Goal: Use online tool/utility

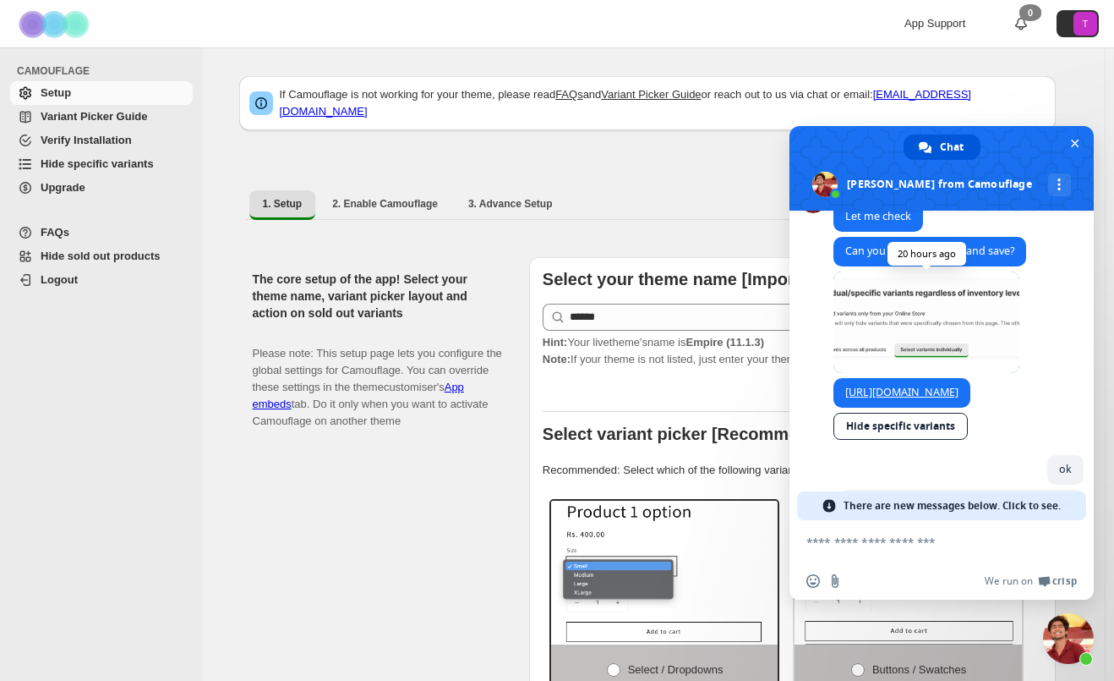
scroll to position [4788, 0]
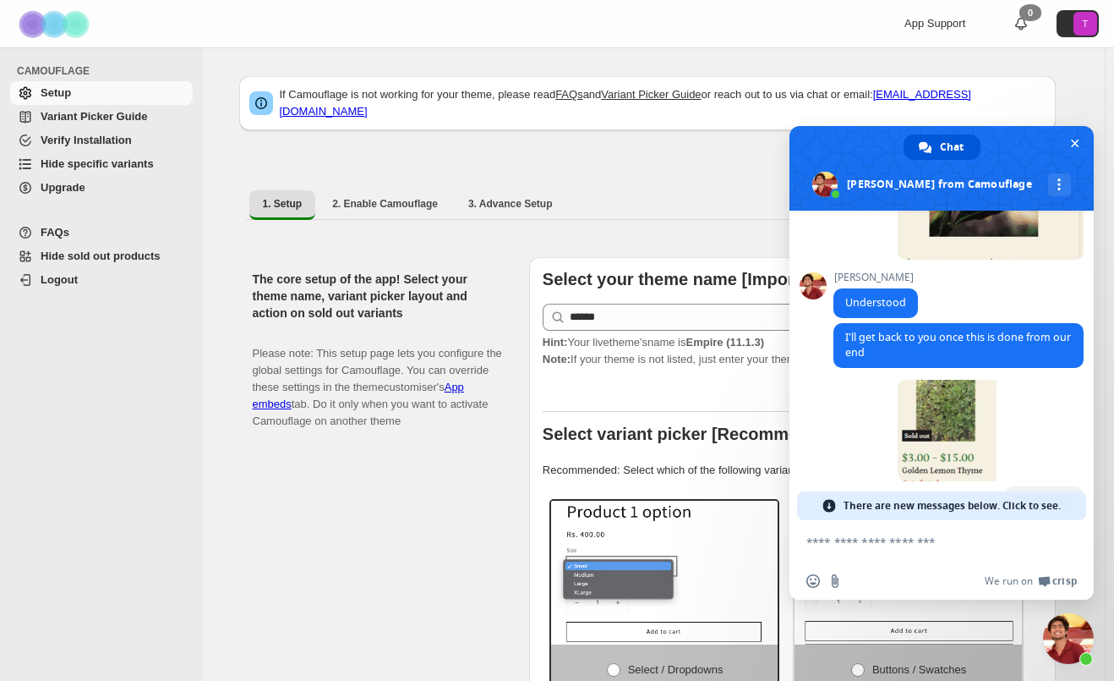
click at [917, 501] on span "There are new messages below. Click to see." at bounding box center [952, 505] width 217 height 29
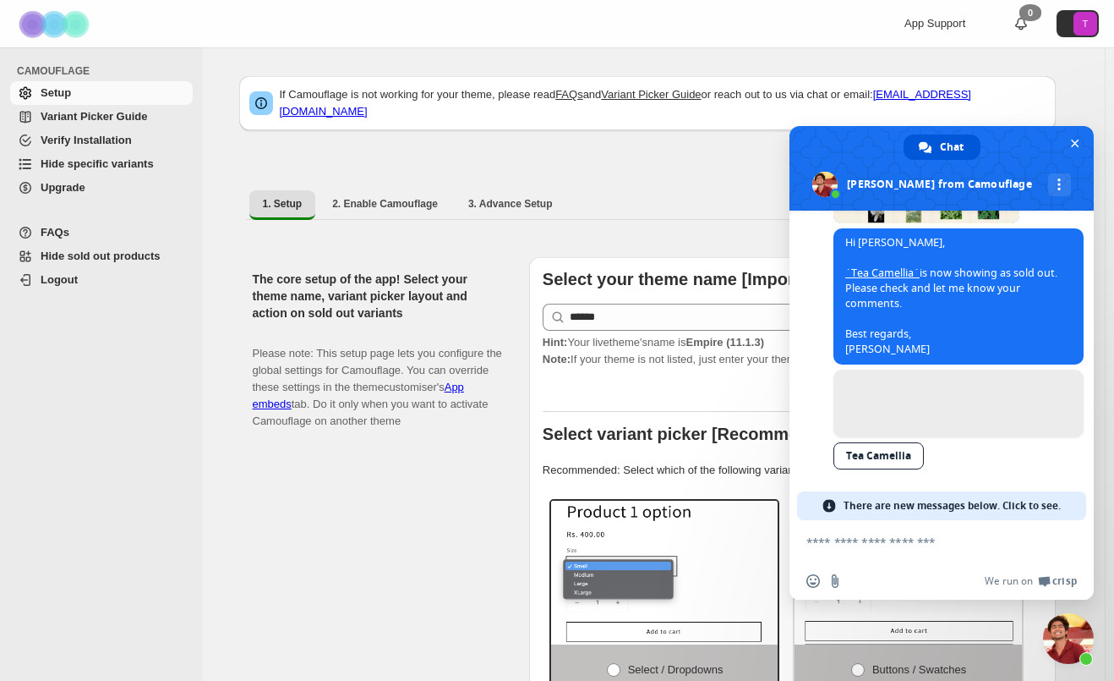
click at [889, 544] on textarea "Compose your message..." at bounding box center [925, 541] width 237 height 42
type textarea "**********"
click at [1065, 544] on span "Send" at bounding box center [1065, 541] width 13 height 13
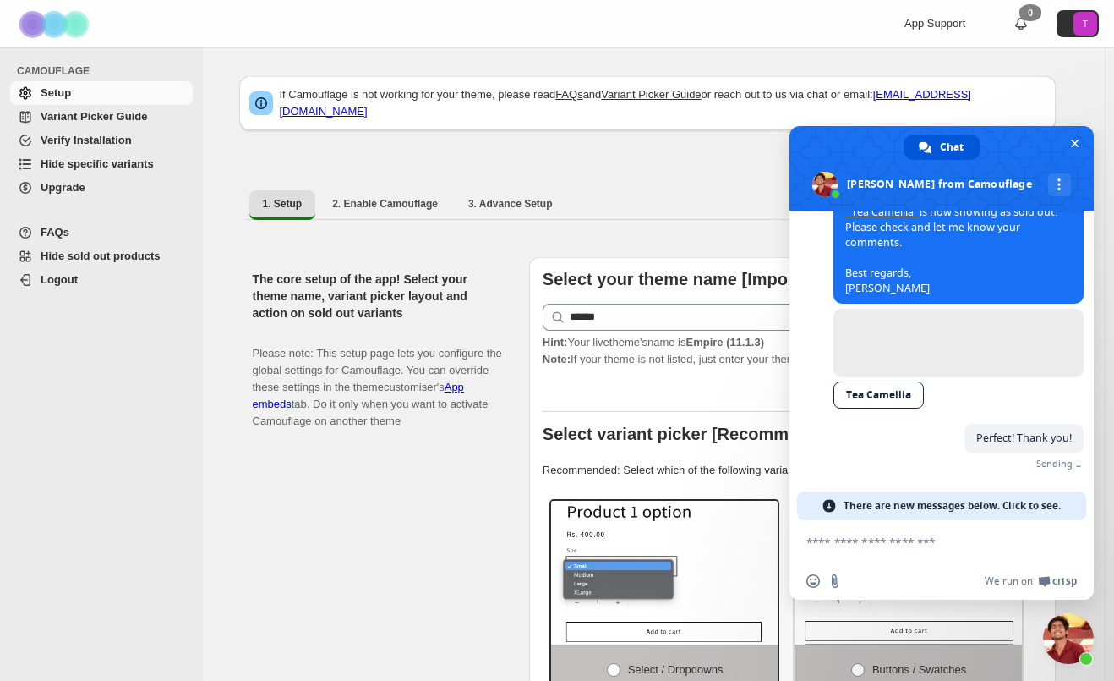
scroll to position [5900, 0]
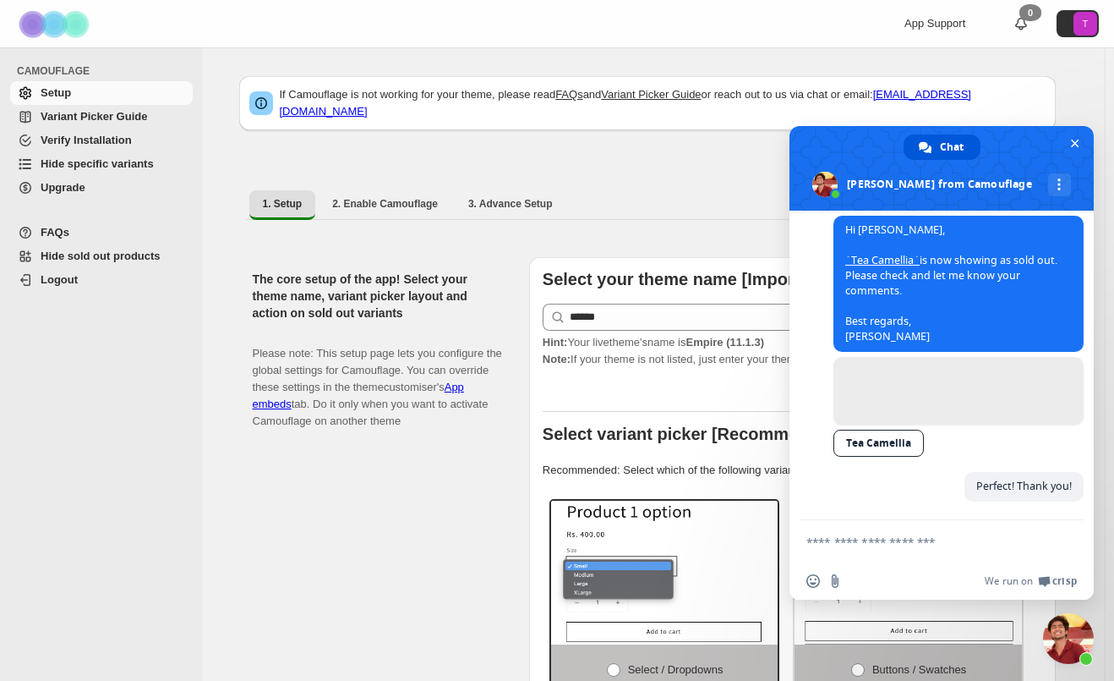
click at [79, 157] on span "Hide specific variants" at bounding box center [97, 163] width 113 height 13
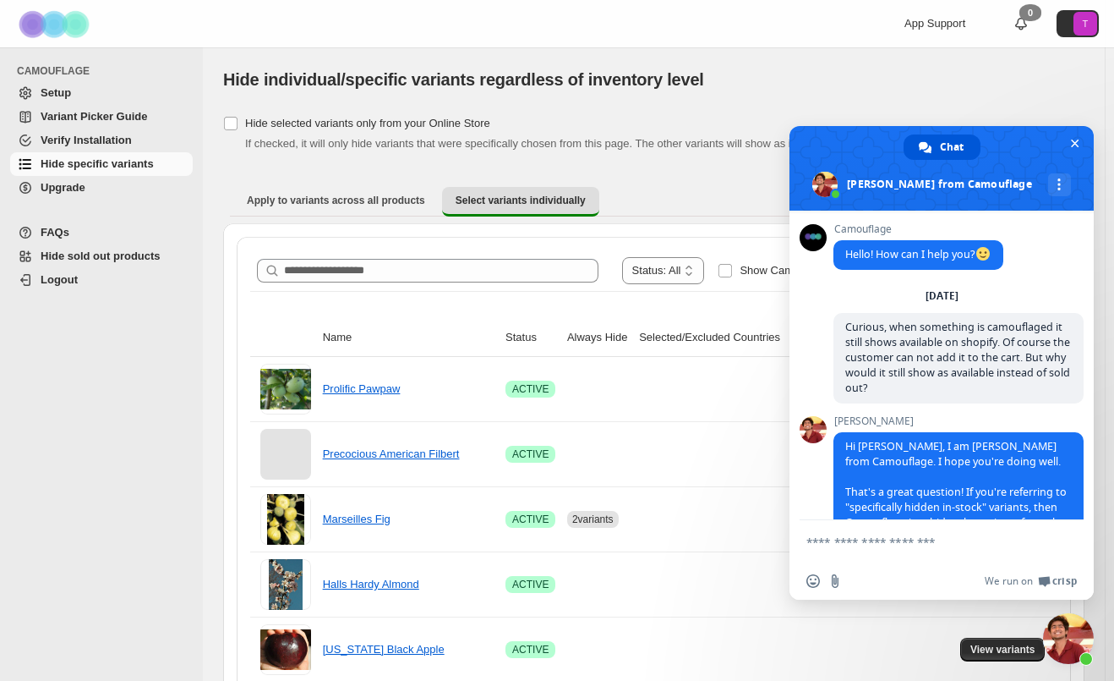
scroll to position [5900, 0]
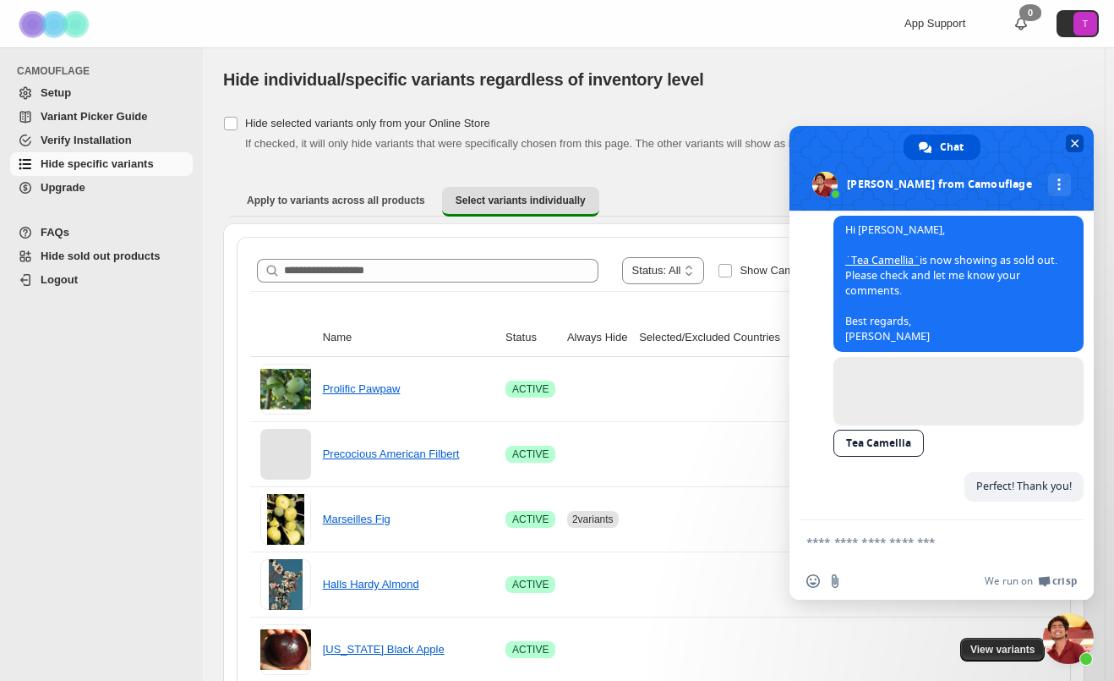
click at [1076, 148] on span "Close chat" at bounding box center [1075, 143] width 8 height 11
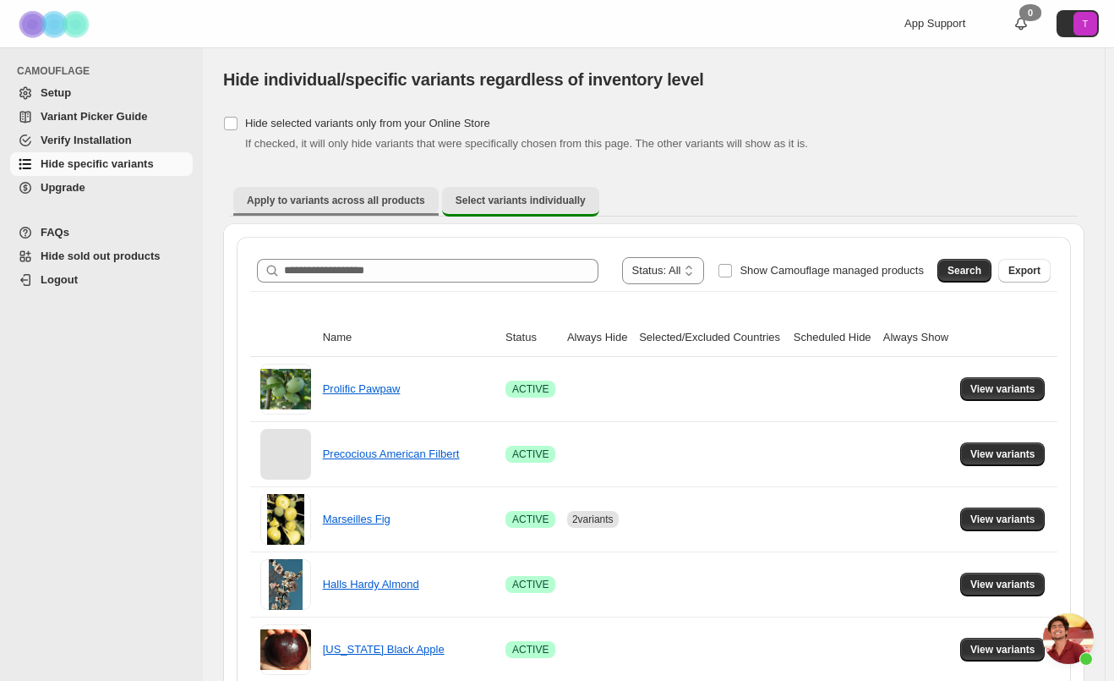
click at [331, 199] on span "Apply to variants across all products" at bounding box center [336, 201] width 178 height 14
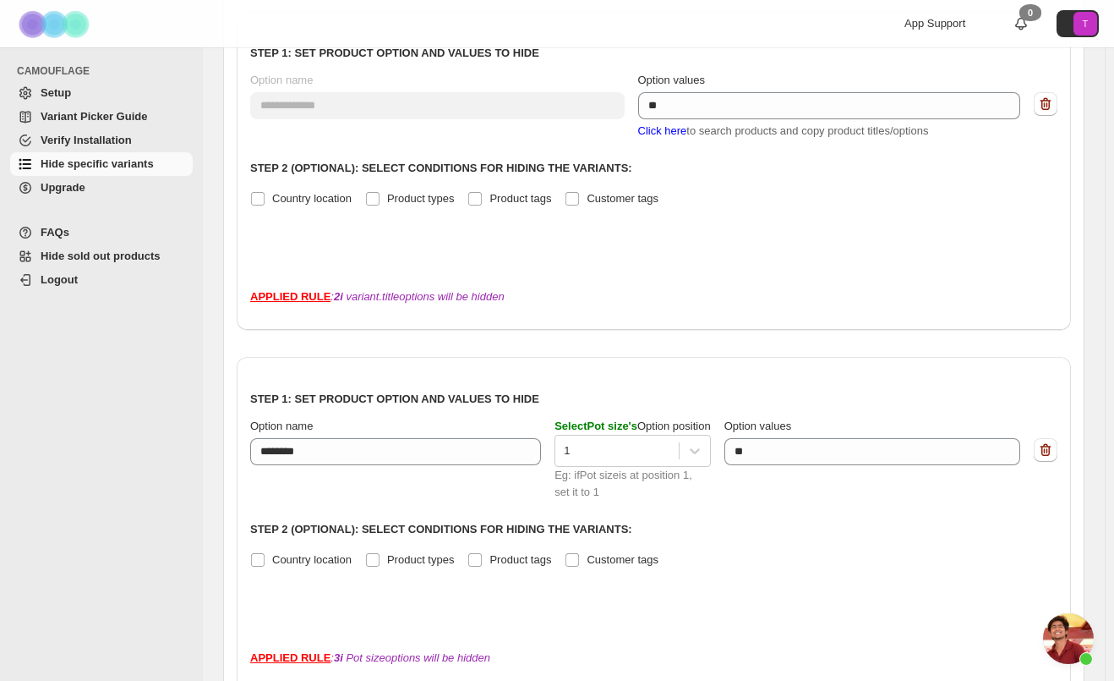
scroll to position [6, 0]
